Goal: Task Accomplishment & Management: Manage account settings

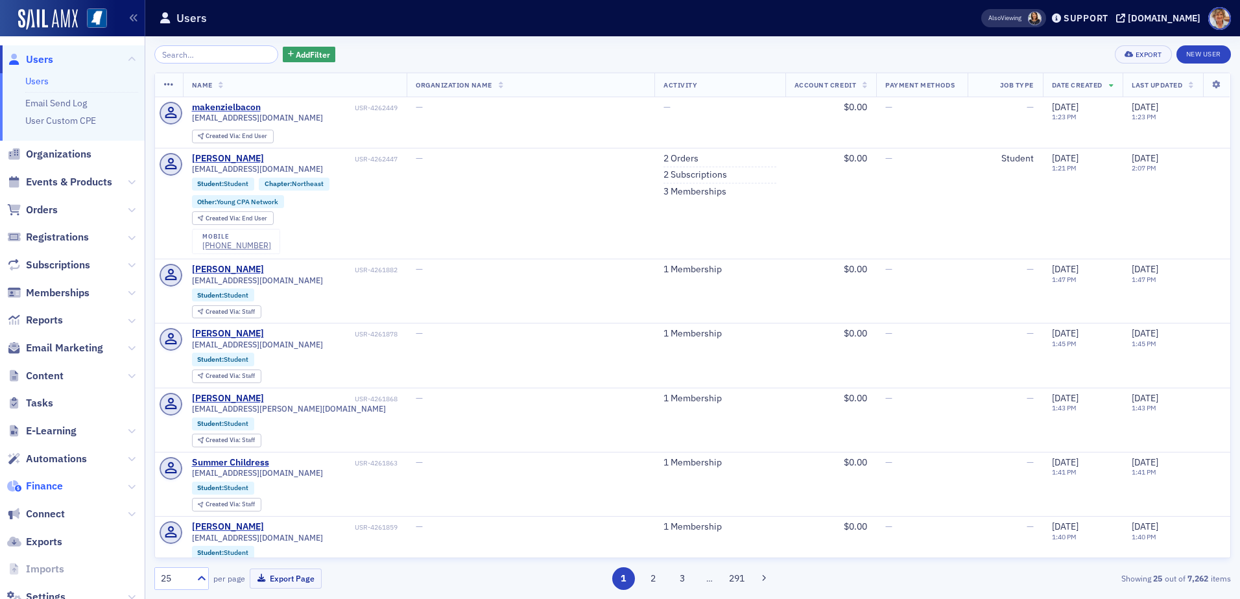
click at [32, 490] on span "Finance" at bounding box center [44, 486] width 37 height 14
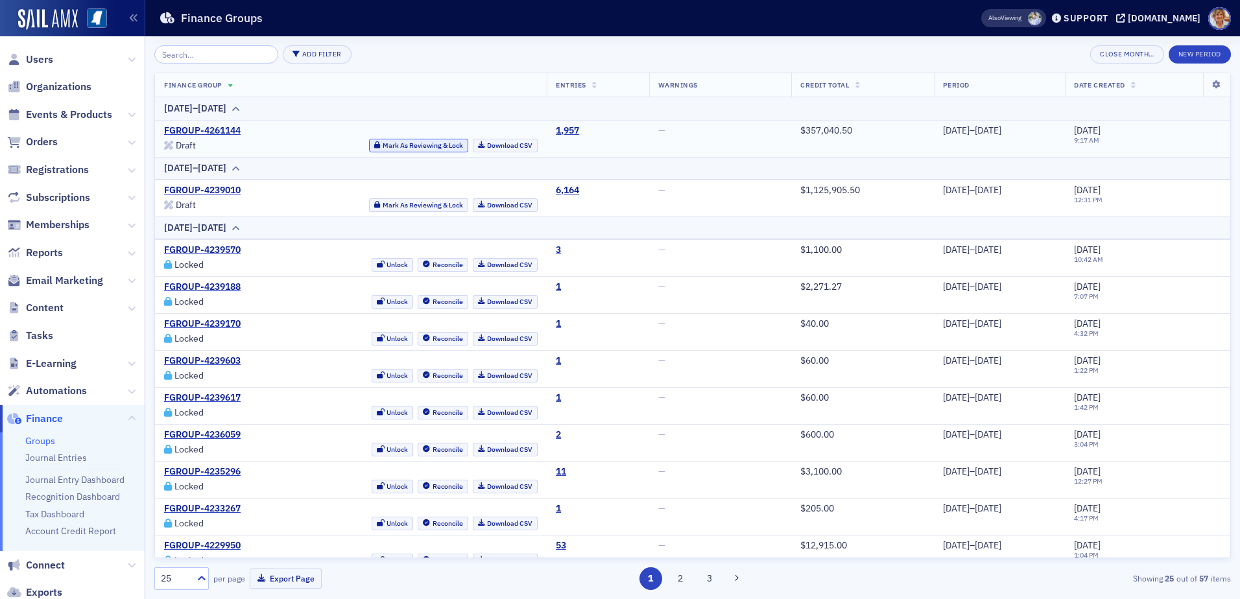
click at [416, 147] on button "Mark As Reviewing & Lock" at bounding box center [418, 146] width 99 height 14
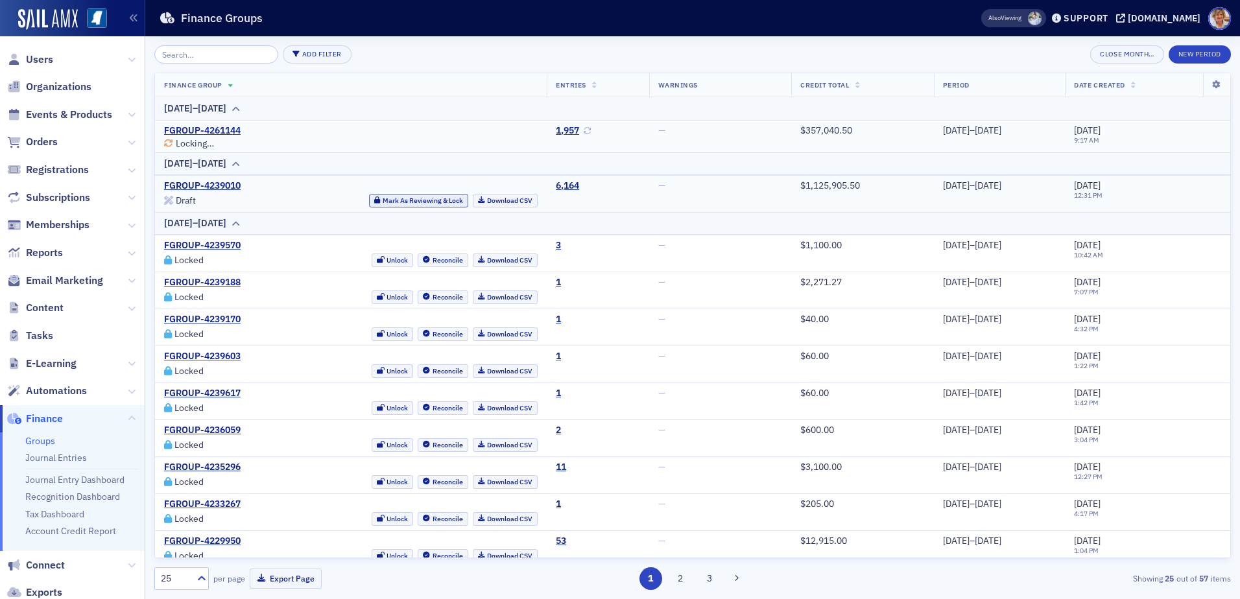
click at [397, 201] on button "Mark As Reviewing & Lock" at bounding box center [418, 201] width 99 height 14
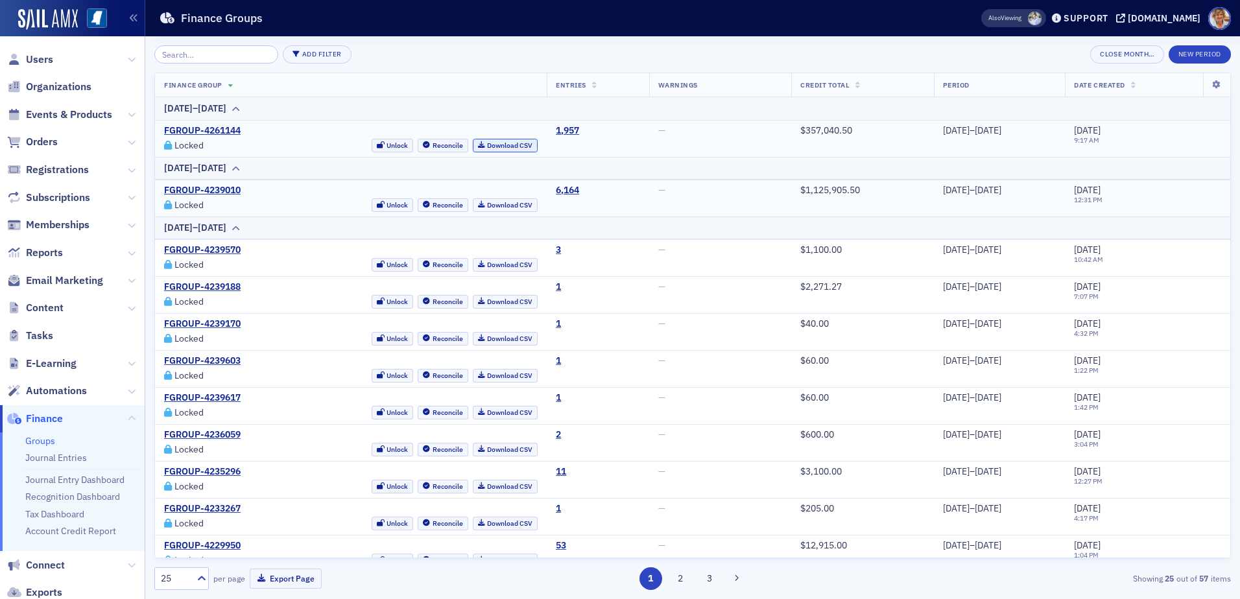
click at [480, 143] on link "Download CSV" at bounding box center [505, 146] width 65 height 14
click at [486, 205] on link "Download CSV" at bounding box center [505, 205] width 65 height 14
